Goal: Task Accomplishment & Management: Manage account settings

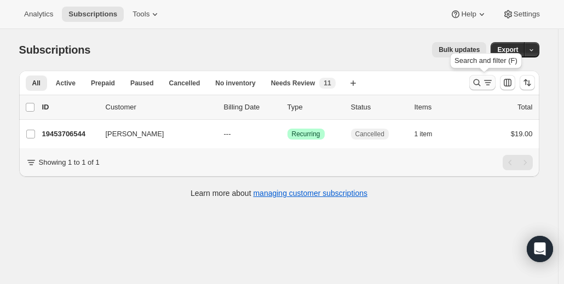
click at [479, 78] on icon "Search and filter results" at bounding box center [476, 82] width 11 height 11
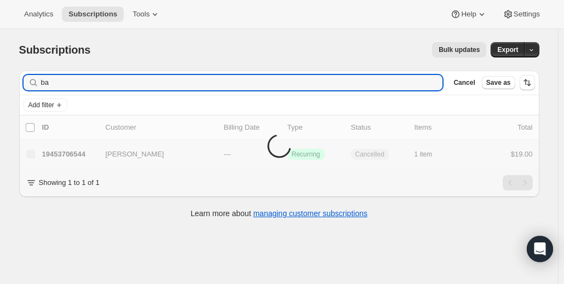
type input "b"
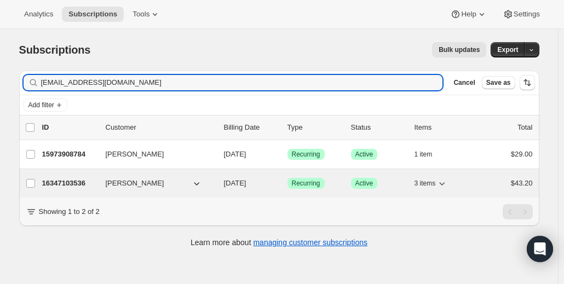
type input "candacejayne@gmail.com"
click at [73, 181] on p "16347103536" at bounding box center [69, 183] width 55 height 11
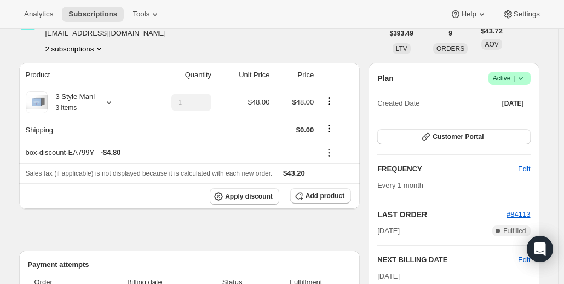
scroll to position [68, 0]
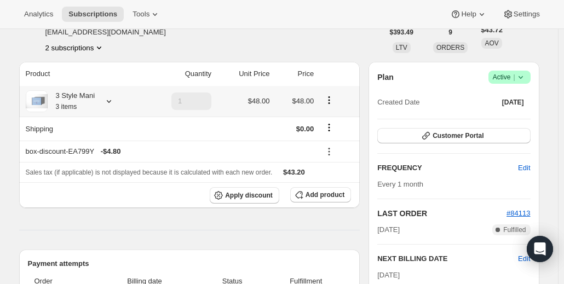
click at [112, 102] on icon at bounding box center [108, 101] width 11 height 11
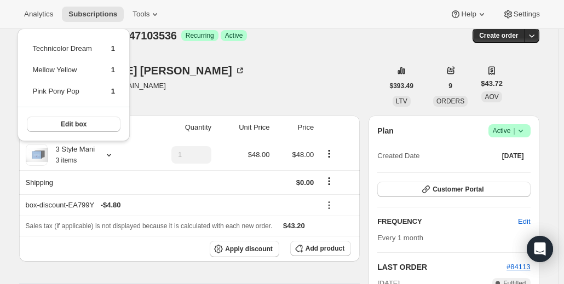
scroll to position [0, 0]
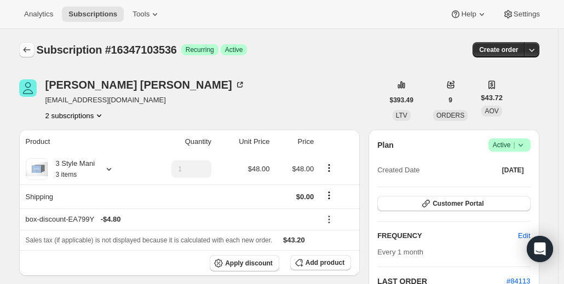
click at [31, 55] on icon "Subscriptions" at bounding box center [26, 49] width 11 height 11
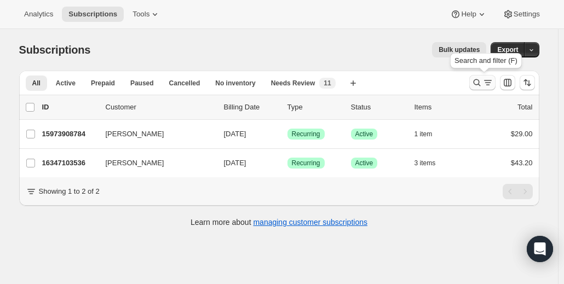
click at [477, 85] on icon "Search and filter results" at bounding box center [476, 82] width 11 height 11
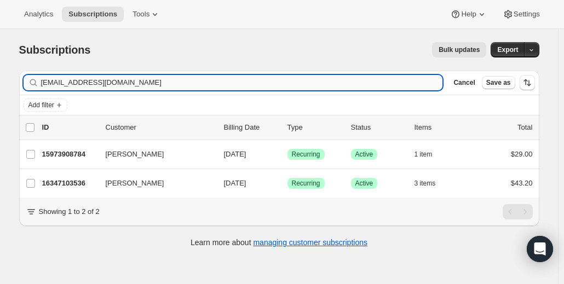
drag, startPoint x: 256, startPoint y: 84, endPoint x: 43, endPoint y: 89, distance: 212.4
click at [43, 89] on input "candacejayne@gmail.com" at bounding box center [242, 82] width 402 height 15
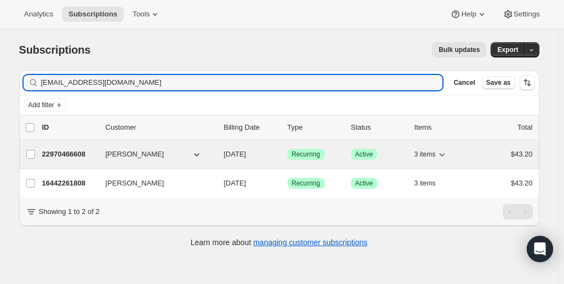
type input "[EMAIL_ADDRESS][DOMAIN_NAME]"
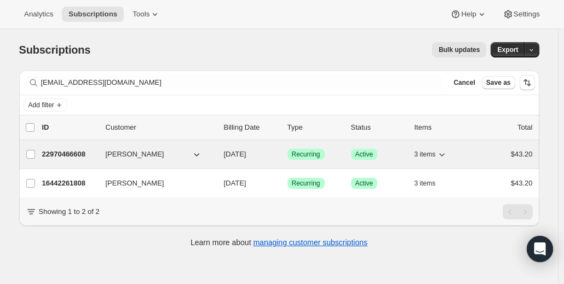
click at [81, 149] on p "22970466608" at bounding box center [69, 154] width 55 height 11
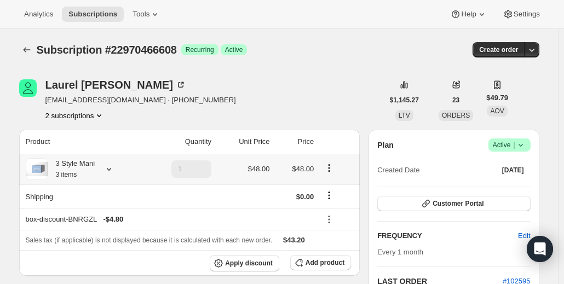
click at [113, 167] on icon at bounding box center [108, 169] width 11 height 11
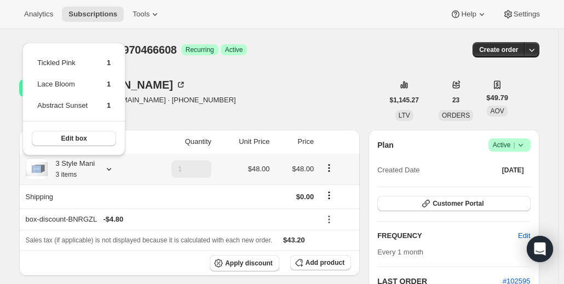
click at [18, 36] on div "Tickled Pink 1 Lace Bloom 1 Abstract Sunset 1 Edit box" at bounding box center [74, 96] width 112 height 124
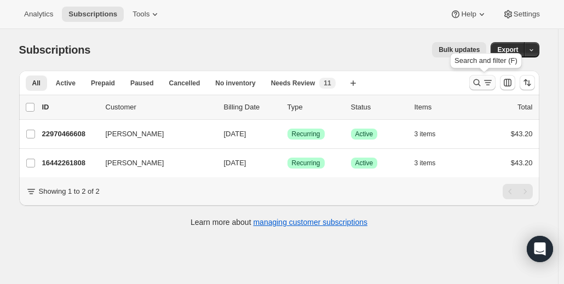
click at [482, 79] on icon "Search and filter results" at bounding box center [476, 82] width 11 height 11
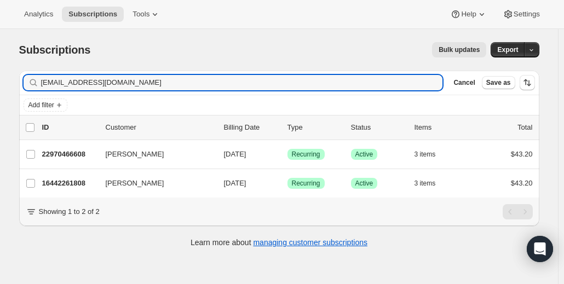
drag, startPoint x: 154, startPoint y: 86, endPoint x: 22, endPoint y: 86, distance: 131.9
click at [22, 86] on div "Filter subscribers [EMAIL_ADDRESS][DOMAIN_NAME] Clear Cancel Save as" at bounding box center [279, 83] width 520 height 24
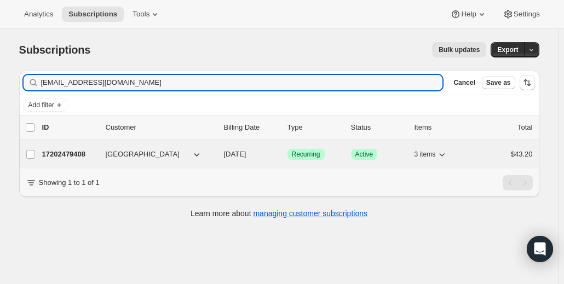
type input "[EMAIL_ADDRESS][DOMAIN_NAME]"
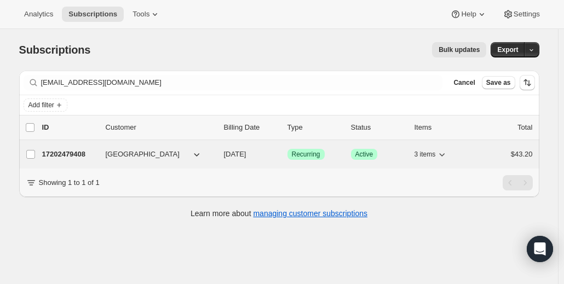
click at [70, 154] on p "17202479408" at bounding box center [69, 154] width 55 height 11
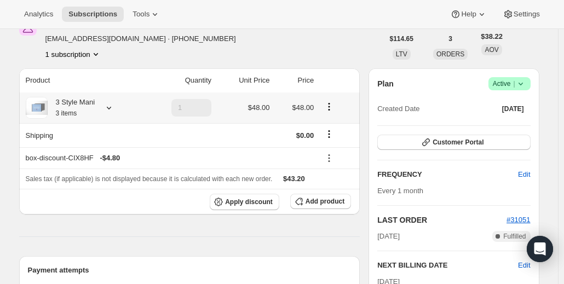
scroll to position [67, 0]
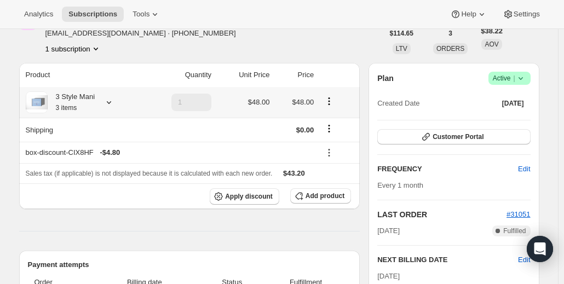
click at [112, 103] on icon at bounding box center [108, 102] width 11 height 11
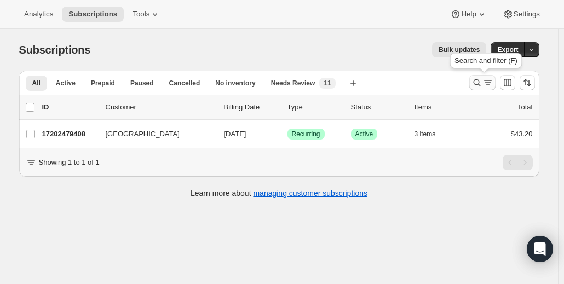
click at [477, 80] on icon "Search and filter results" at bounding box center [476, 82] width 7 height 7
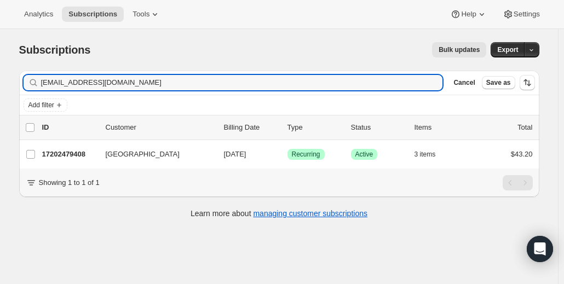
drag, startPoint x: 136, startPoint y: 78, endPoint x: -48, endPoint y: 100, distance: 184.6
click at [0, 100] on html "Analytics Subscriptions Tools Help Settings Skip to content Subscriptions. This…" at bounding box center [282, 142] width 564 height 284
drag, startPoint x: 132, startPoint y: 85, endPoint x: -58, endPoint y: 96, distance: 190.8
click at [0, 96] on html "Analytics Subscriptions Tools Help Settings Skip to content Subscriptions. This…" at bounding box center [282, 142] width 564 height 284
drag, startPoint x: 141, startPoint y: 88, endPoint x: -5, endPoint y: 100, distance: 146.6
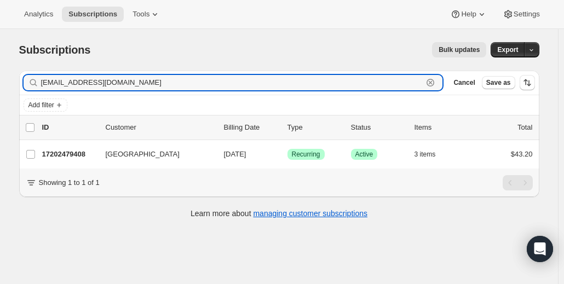
click at [0, 100] on html "Analytics Subscriptions Tools Help Settings Skip to content Subscriptions. This…" at bounding box center [282, 142] width 564 height 284
drag, startPoint x: 128, startPoint y: 78, endPoint x: 15, endPoint y: 98, distance: 114.5
click at [15, 98] on div "Filter subscribers [EMAIL_ADDRESS][DOMAIN_NAME] Clear Cancel Save as Add filter…" at bounding box center [274, 146] width 529 height 168
paste input "mailto:[PERSON_NAME].niska1"
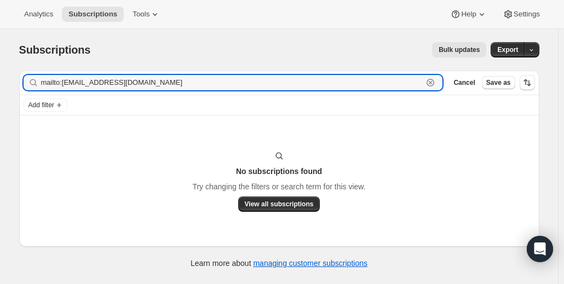
drag, startPoint x: 63, startPoint y: 83, endPoint x: 34, endPoint y: 83, distance: 29.6
click at [34, 83] on div "mailto:[EMAIL_ADDRESS][DOMAIN_NAME] Clear" at bounding box center [233, 82] width 419 height 15
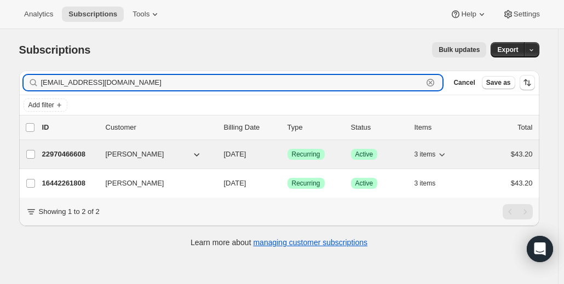
type input "[EMAIL_ADDRESS][DOMAIN_NAME]"
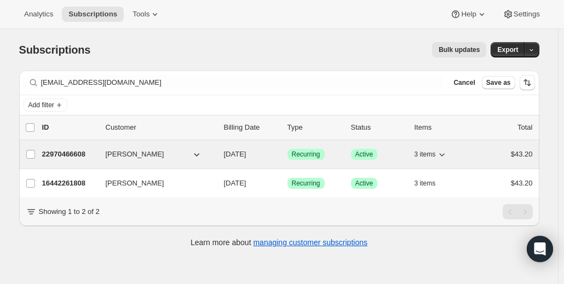
click at [79, 152] on p "22970466608" at bounding box center [69, 154] width 55 height 11
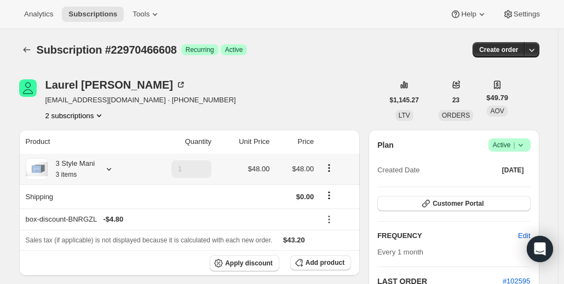
click at [109, 169] on icon at bounding box center [109, 169] width 4 height 3
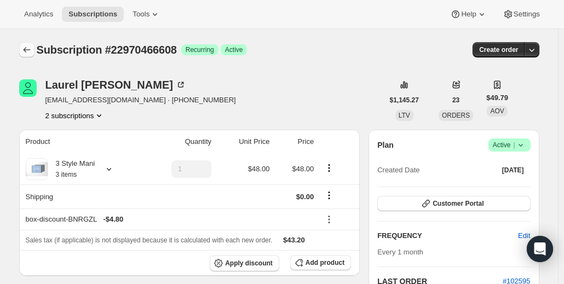
click at [28, 50] on icon "Subscriptions" at bounding box center [26, 49] width 11 height 11
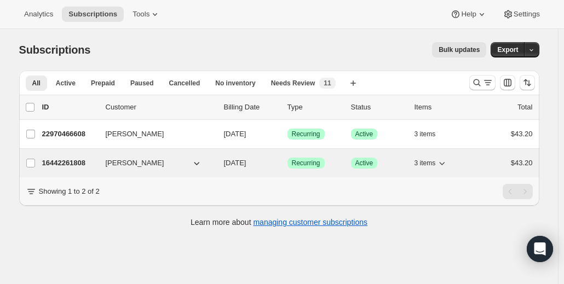
click at [76, 161] on p "16442261808" at bounding box center [69, 163] width 55 height 11
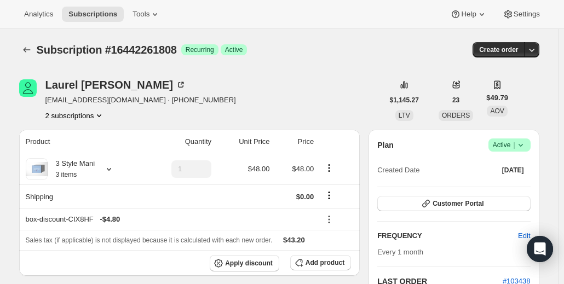
click at [93, 117] on button "2 subscriptions" at bounding box center [75, 115] width 60 height 11
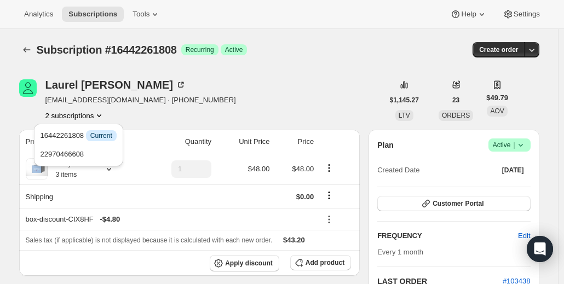
click at [268, 89] on div "[PERSON_NAME] [PERSON_NAME][EMAIL_ADDRESS][DOMAIN_NAME] · [PHONE_NUMBER] 2 subs…" at bounding box center [201, 100] width 364 height 42
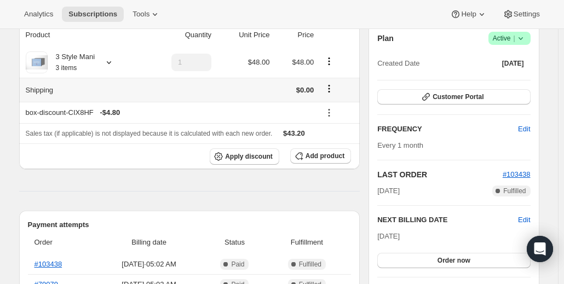
scroll to position [109, 0]
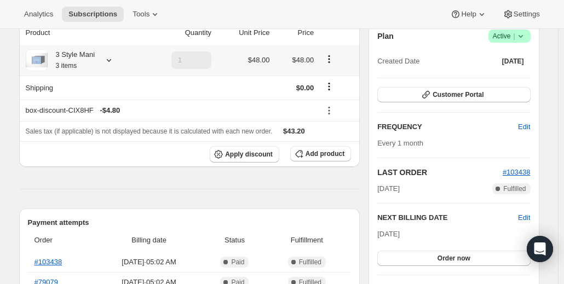
click at [111, 61] on icon at bounding box center [109, 60] width 4 height 3
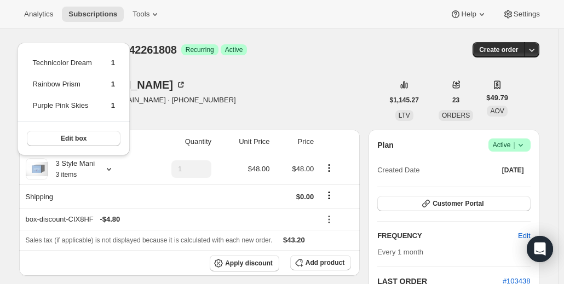
click at [302, 68] on div "Subscription #16442261808. This page is ready Subscription #16442261808 Success…" at bounding box center [279, 50] width 520 height 42
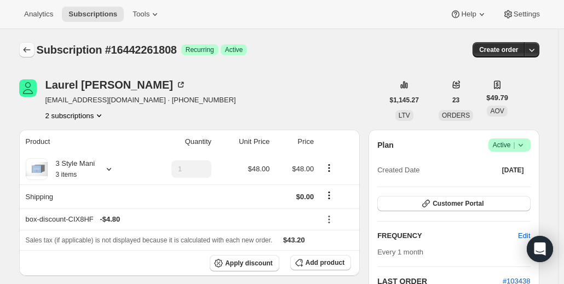
click at [28, 51] on icon "Subscriptions" at bounding box center [26, 49] width 11 height 11
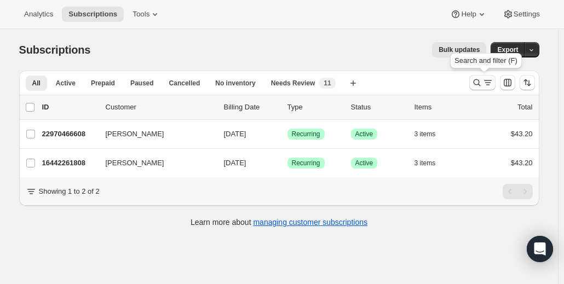
click at [474, 83] on icon "Search and filter results" at bounding box center [476, 82] width 11 height 11
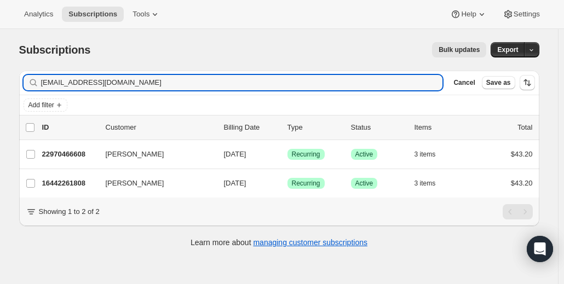
drag, startPoint x: 165, startPoint y: 80, endPoint x: 14, endPoint y: 90, distance: 151.3
click at [14, 90] on div "Filter subscribers [EMAIL_ADDRESS][DOMAIN_NAME] Clear Cancel Save as Add filter…" at bounding box center [274, 160] width 529 height 197
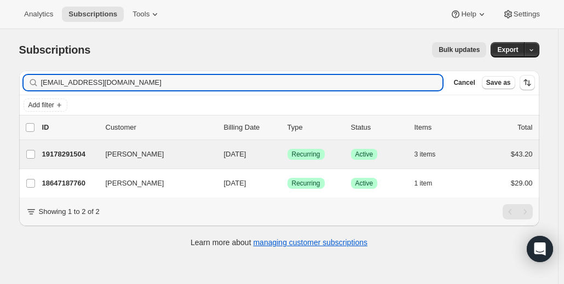
type input "[EMAIL_ADDRESS][DOMAIN_NAME]"
click at [68, 161] on div "[PERSON_NAME] 19178291504 [PERSON_NAME] [DATE] Success Recurring Success Active…" at bounding box center [279, 154] width 520 height 28
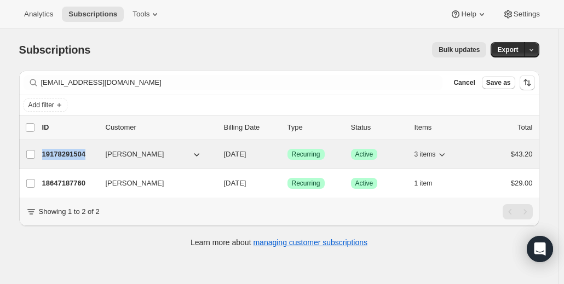
click at [66, 160] on div "[PERSON_NAME] 19178291504 [PERSON_NAME] [DATE] Success Recurring Success Active…" at bounding box center [279, 154] width 520 height 28
click at [66, 160] on div "19178291504 [PERSON_NAME] [DATE] Success Recurring Success Active 3 items $43.20" at bounding box center [287, 154] width 490 height 15
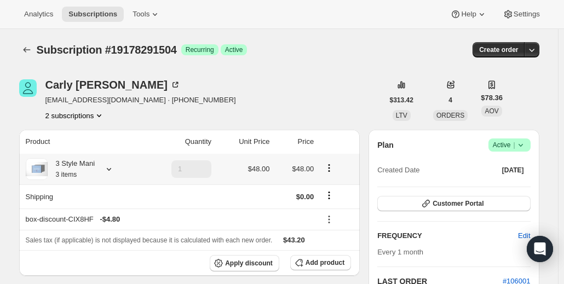
click at [94, 172] on div "3 Style Mani 3 items" at bounding box center [72, 169] width 48 height 22
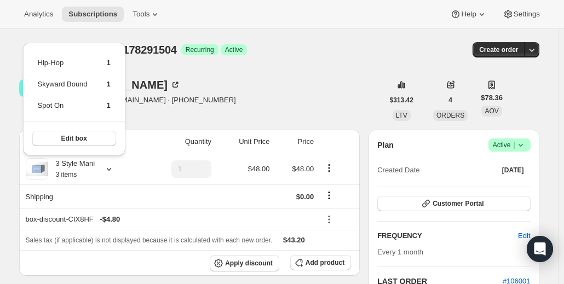
click at [313, 56] on div "Subscription #19178291504 Success Recurring Success Active" at bounding box center [195, 49] width 317 height 15
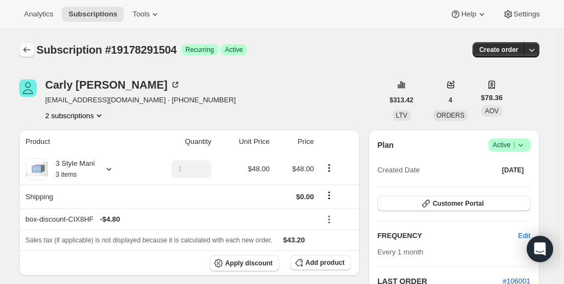
click at [26, 52] on icon "Subscriptions" at bounding box center [26, 49] width 11 height 11
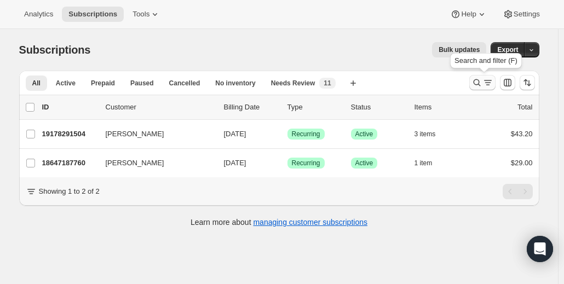
click at [482, 79] on icon "Search and filter results" at bounding box center [476, 82] width 11 height 11
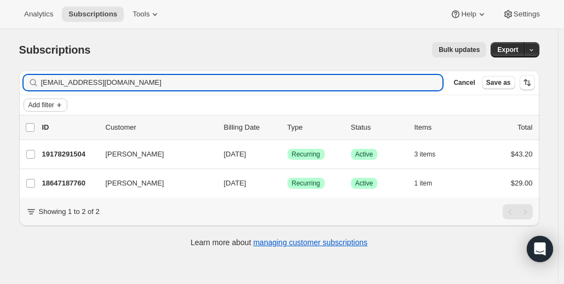
drag, startPoint x: 185, startPoint y: 82, endPoint x: 27, endPoint y: 107, distance: 159.7
click at [27, 107] on div "Filter subscribers [EMAIL_ADDRESS][DOMAIN_NAME] Clear Cancel Save as Add filter" at bounding box center [279, 93] width 520 height 45
drag, startPoint x: 161, startPoint y: 84, endPoint x: 28, endPoint y: 89, distance: 132.5
click at [28, 89] on div "[EMAIL_ADDRESS][DOMAIN_NAME] Clear" at bounding box center [233, 82] width 419 height 15
drag, startPoint x: 162, startPoint y: 81, endPoint x: 14, endPoint y: 96, distance: 148.5
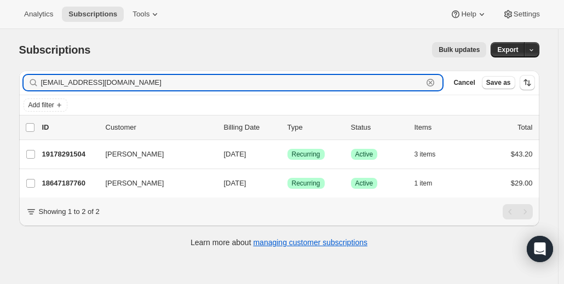
click at [14, 96] on div "Filter subscribers [EMAIL_ADDRESS][DOMAIN_NAME] Clear Cancel Save as Add filter…" at bounding box center [274, 160] width 529 height 197
paste input "mailto:"
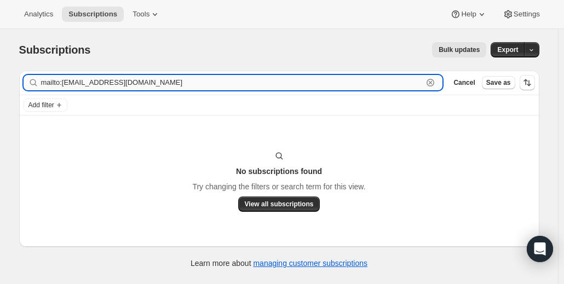
click at [181, 80] on input "mailto:[EMAIL_ADDRESS][DOMAIN_NAME]" at bounding box center [232, 82] width 382 height 15
drag, startPoint x: 65, startPoint y: 82, endPoint x: 10, endPoint y: 86, distance: 54.9
click at [10, 86] on div "Subscriptions. This page is ready Subscriptions Bulk updates More actions Bulk …" at bounding box center [279, 154] width 546 height 251
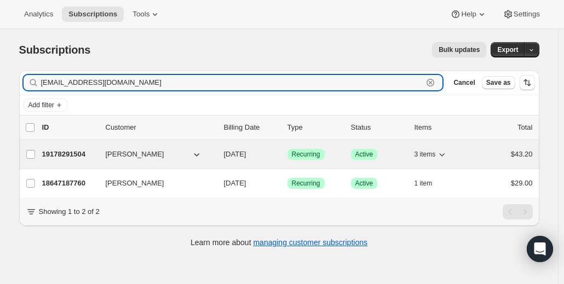
type input "[EMAIL_ADDRESS][DOMAIN_NAME]"
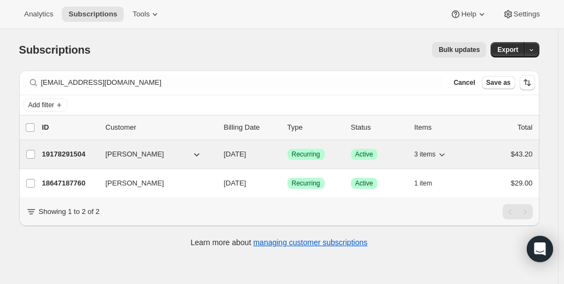
click at [83, 153] on p "19178291504" at bounding box center [69, 154] width 55 height 11
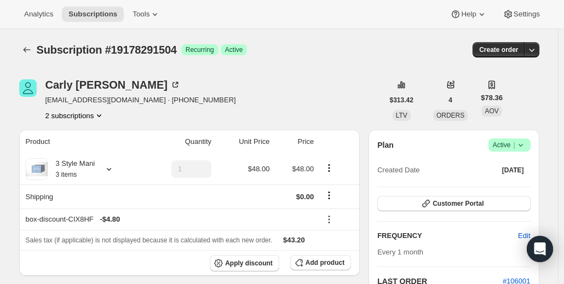
click at [194, 67] on div "Subscription #19178291504. This page is ready Subscription #19178291504 Success…" at bounding box center [279, 50] width 520 height 42
click at [27, 50] on icon "Subscriptions" at bounding box center [26, 49] width 7 height 5
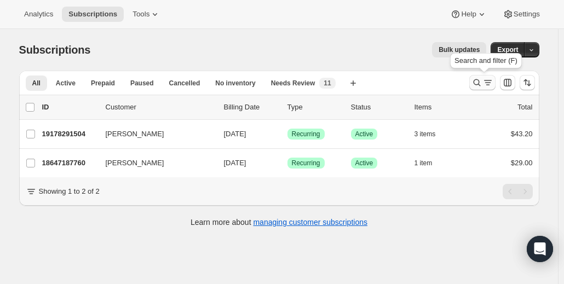
click at [479, 80] on icon "Search and filter results" at bounding box center [476, 82] width 11 height 11
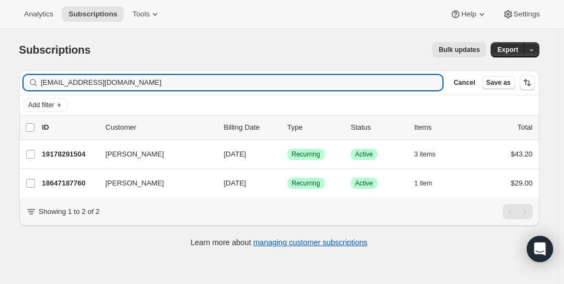
drag, startPoint x: 163, startPoint y: 79, endPoint x: 33, endPoint y: 71, distance: 130.5
click at [33, 71] on div "Filter subscribers [EMAIL_ADDRESS][DOMAIN_NAME] Clear Cancel Save as" at bounding box center [279, 83] width 520 height 24
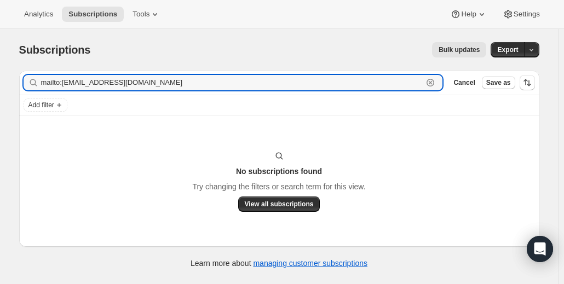
drag, startPoint x: 66, startPoint y: 83, endPoint x: 12, endPoint y: 82, distance: 53.6
click at [12, 82] on div "Subscriptions. This page is ready Subscriptions Bulk updates More actions Bulk …" at bounding box center [279, 154] width 546 height 251
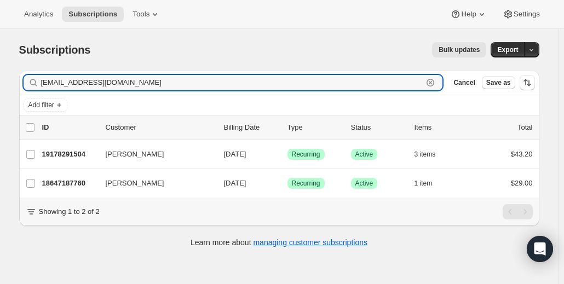
drag, startPoint x: 170, startPoint y: 78, endPoint x: 28, endPoint y: 90, distance: 141.7
click at [28, 90] on div "Filter subscribers [EMAIL_ADDRESS][DOMAIN_NAME] Clear Cancel Save as" at bounding box center [279, 83] width 520 height 24
paste input "mailto:"
type input "mailto:[EMAIL_ADDRESS][DOMAIN_NAME]"
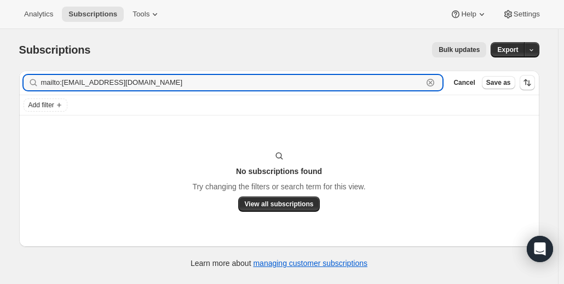
drag, startPoint x: 198, startPoint y: 78, endPoint x: -80, endPoint y: 91, distance: 277.8
click at [0, 91] on html "Analytics Subscriptions Tools Help Settings Skip to content Subscriptions. This…" at bounding box center [282, 142] width 564 height 284
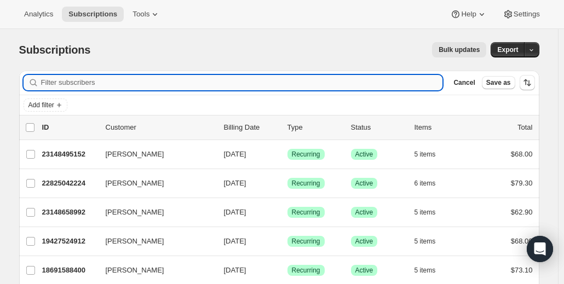
click at [97, 83] on input "Filter subscribers" at bounding box center [242, 82] width 402 height 15
paste input "mailto:[EMAIL_ADDRESS][DOMAIN_NAME]"
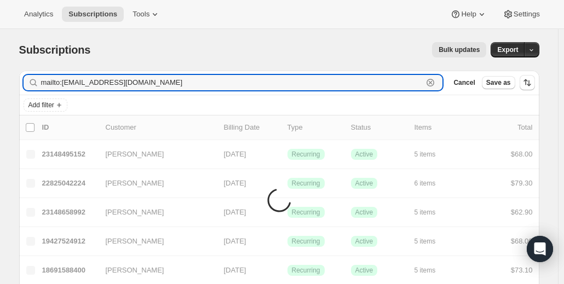
drag, startPoint x: 65, startPoint y: 82, endPoint x: 14, endPoint y: 86, distance: 51.1
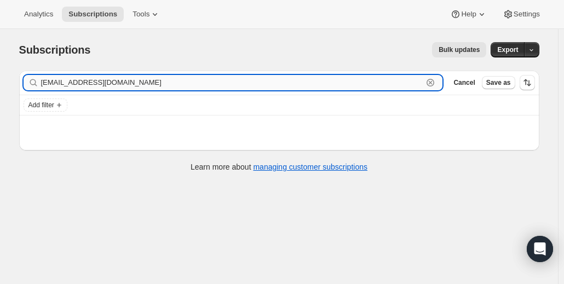
click at [162, 77] on input "[EMAIL_ADDRESS][DOMAIN_NAME]" at bounding box center [232, 82] width 382 height 15
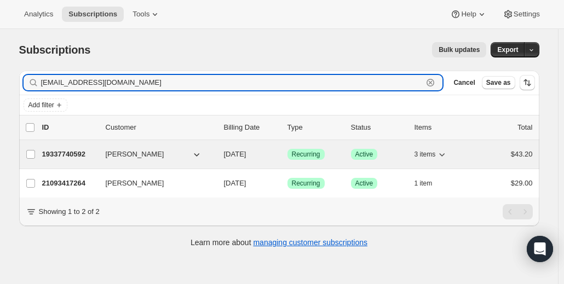
type input "[EMAIL_ADDRESS][DOMAIN_NAME]"
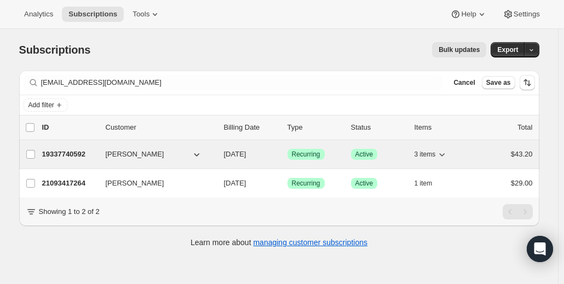
click at [79, 153] on p "19337740592" at bounding box center [69, 154] width 55 height 11
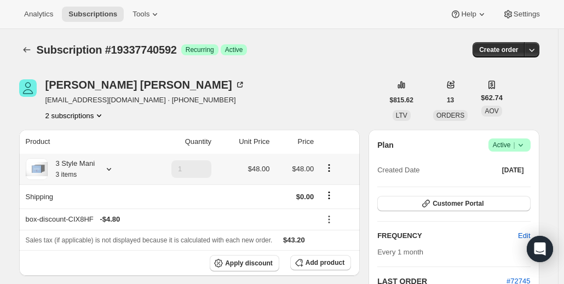
click at [107, 169] on icon at bounding box center [108, 169] width 11 height 11
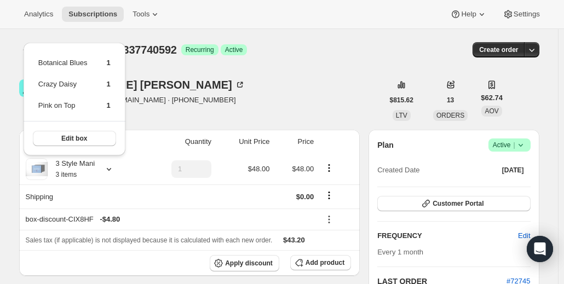
click at [239, 85] on div "[PERSON_NAME] [EMAIL_ADDRESS][DOMAIN_NAME] · [PHONE_NUMBER] 2 subscriptions" at bounding box center [201, 100] width 364 height 42
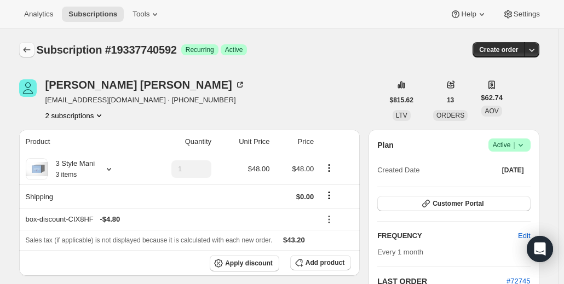
click at [30, 54] on icon "Subscriptions" at bounding box center [26, 49] width 11 height 11
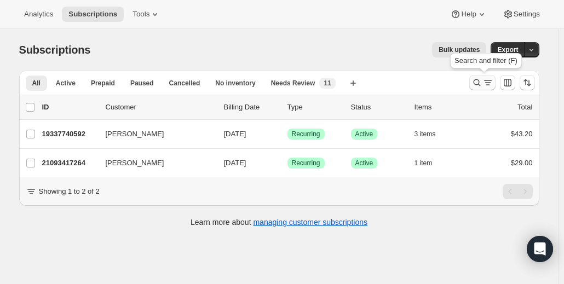
click at [478, 82] on icon "Search and filter results" at bounding box center [476, 82] width 11 height 11
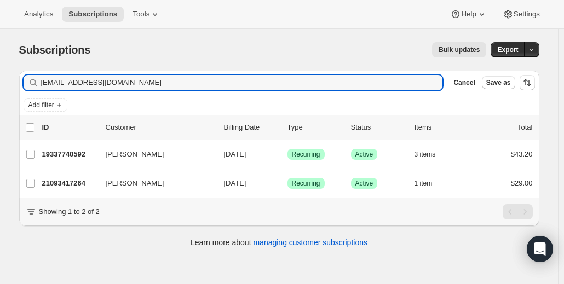
drag, startPoint x: 157, startPoint y: 83, endPoint x: 29, endPoint y: 97, distance: 128.8
click at [29, 97] on div "Filter subscribers [EMAIL_ADDRESS][DOMAIN_NAME] Clear Cancel Save as Add filter" at bounding box center [279, 93] width 520 height 45
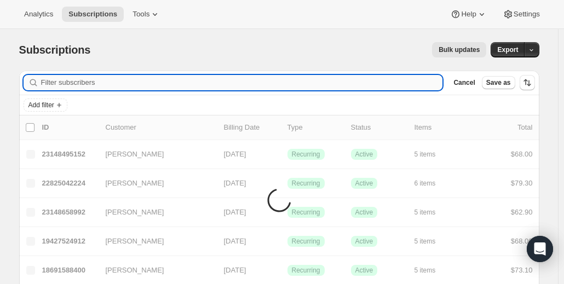
click at [56, 84] on input "Filter subscribers" at bounding box center [242, 82] width 402 height 15
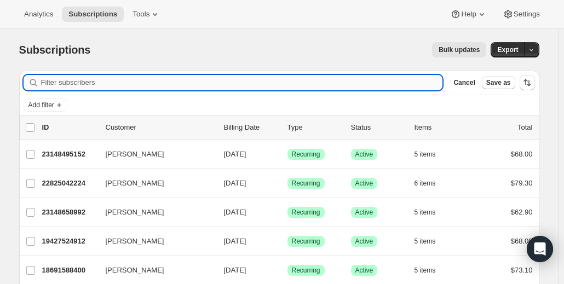
click at [121, 79] on input "Filter subscribers" at bounding box center [242, 82] width 402 height 15
click at [98, 82] on input "Filter subscribers" at bounding box center [242, 82] width 402 height 15
paste input "mailto:[EMAIL_ADDRESS][DOMAIN_NAME]"
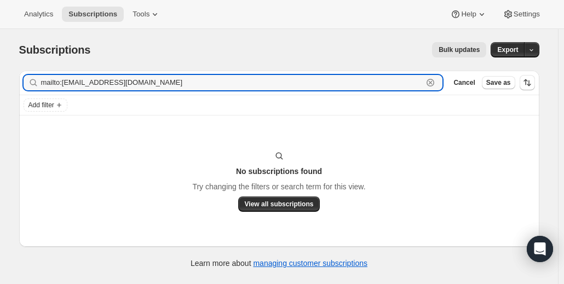
drag, startPoint x: 65, startPoint y: 82, endPoint x: 8, endPoint y: 87, distance: 57.2
click at [8, 87] on div "Subscriptions. This page is ready Subscriptions Bulk updates More actions Bulk …" at bounding box center [279, 171] width 558 height 284
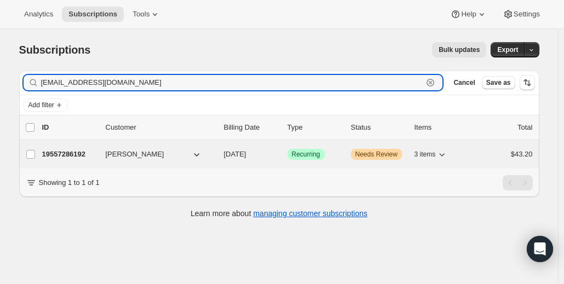
type input "[EMAIL_ADDRESS][DOMAIN_NAME]"
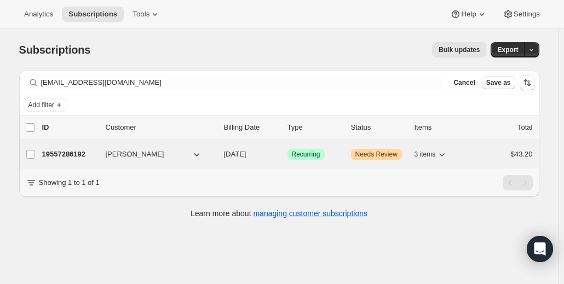
click at [60, 150] on p "19557286192" at bounding box center [69, 154] width 55 height 11
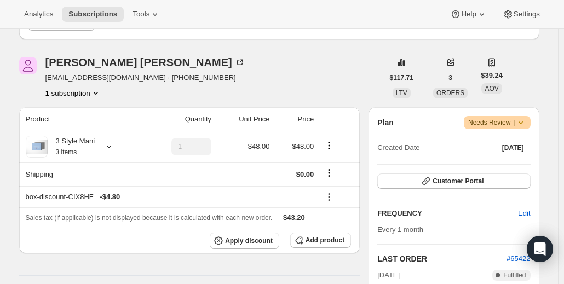
scroll to position [118, 0]
click at [526, 118] on icon at bounding box center [520, 122] width 11 height 11
click at [526, 92] on div "[PERSON_NAME] [EMAIL_ADDRESS][DOMAIN_NAME] · [PHONE_NUMBER] 1 subscription $117…" at bounding box center [279, 77] width 520 height 42
click at [108, 146] on icon at bounding box center [108, 146] width 11 height 11
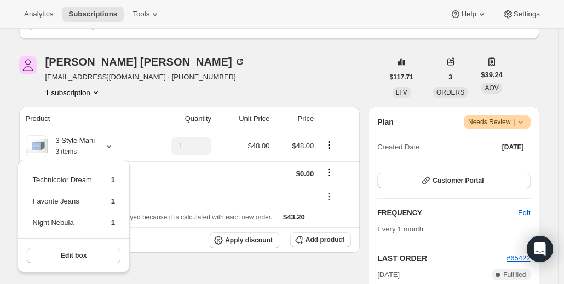
click at [279, 70] on div "[PERSON_NAME] [EMAIL_ADDRESS][DOMAIN_NAME] · [PHONE_NUMBER] 1 subscription" at bounding box center [201, 77] width 364 height 42
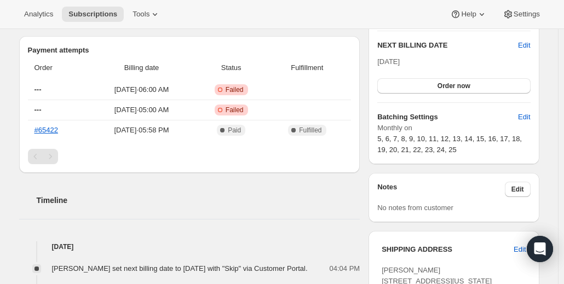
scroll to position [0, 0]
